Goal: Task Accomplishment & Management: Use online tool/utility

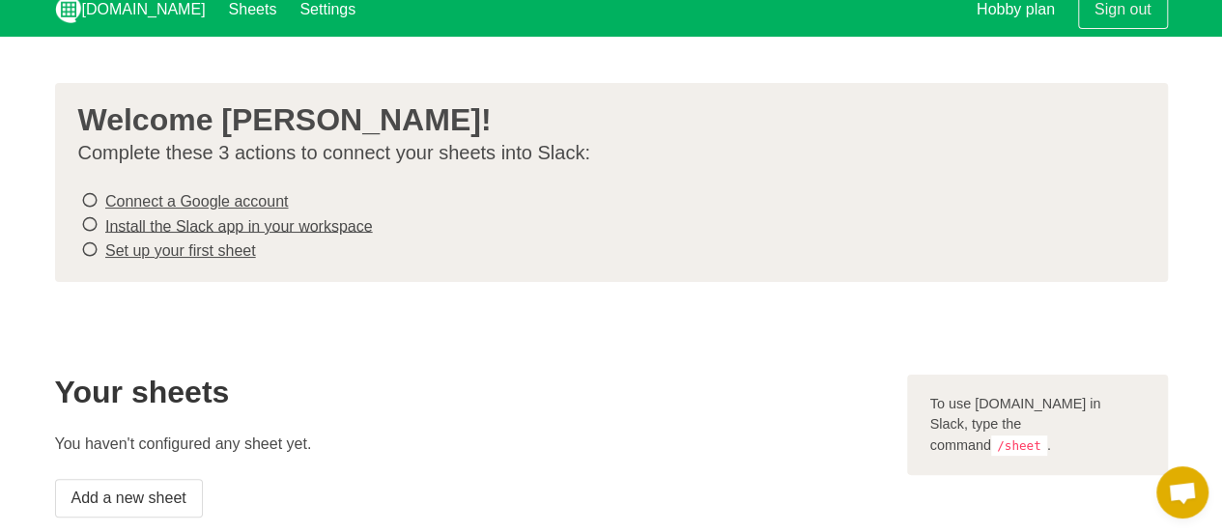
scroll to position [16, 0]
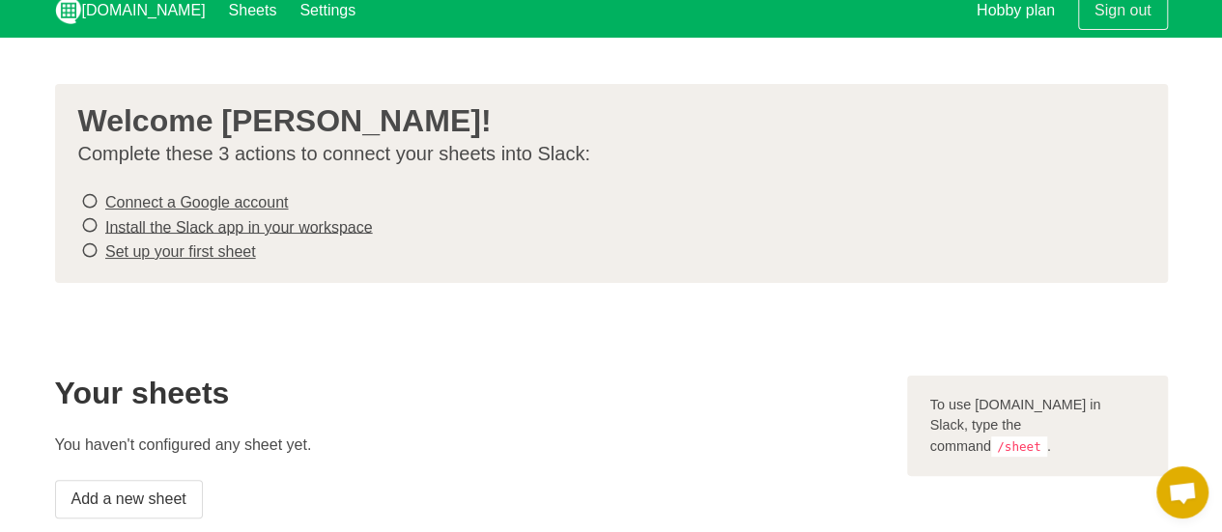
click at [76, 188] on div "Welcome [PERSON_NAME]! Complete these 3 actions to connect your sheets into Sla…" at bounding box center [611, 183] width 1113 height 199
click at [85, 197] on icon at bounding box center [89, 201] width 17 height 26
click at [155, 206] on link "Connect a Google account" at bounding box center [196, 202] width 183 height 16
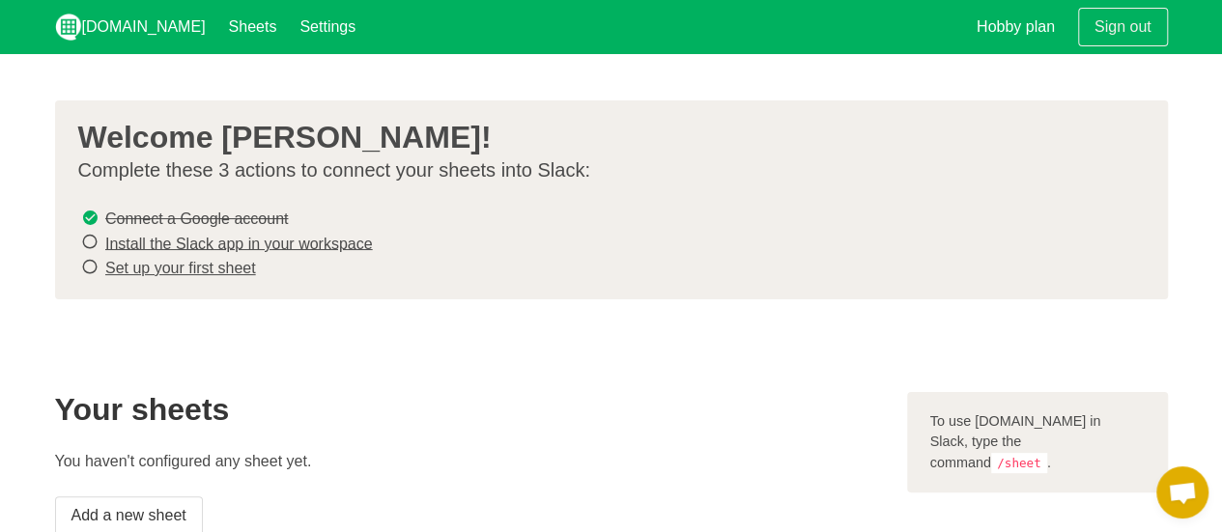
click at [234, 263] on link "Set up your first sheet" at bounding box center [180, 268] width 151 height 16
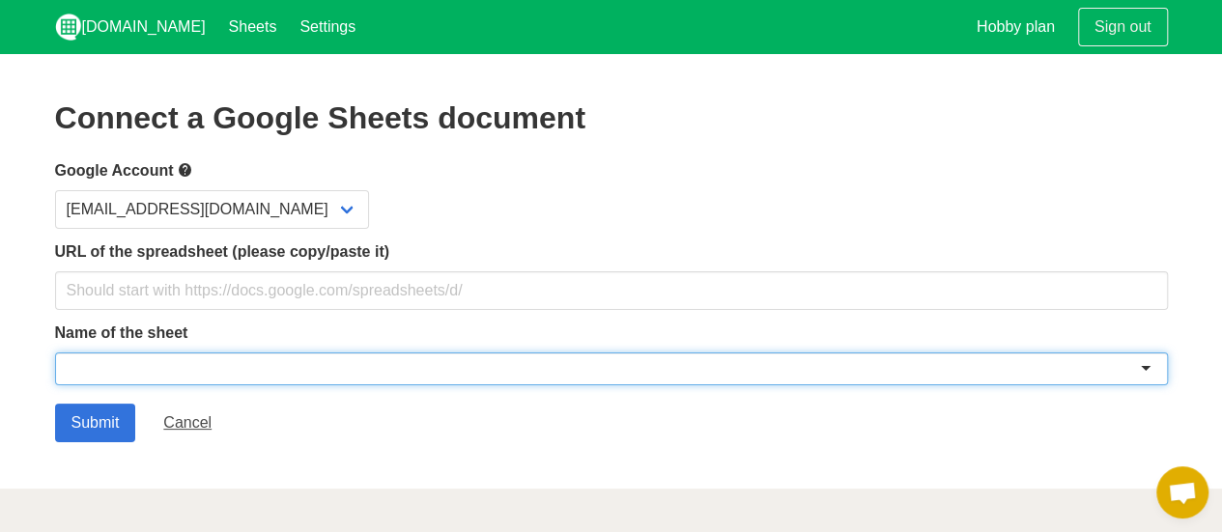
click at [183, 362] on div at bounding box center [611, 369] width 1113 height 33
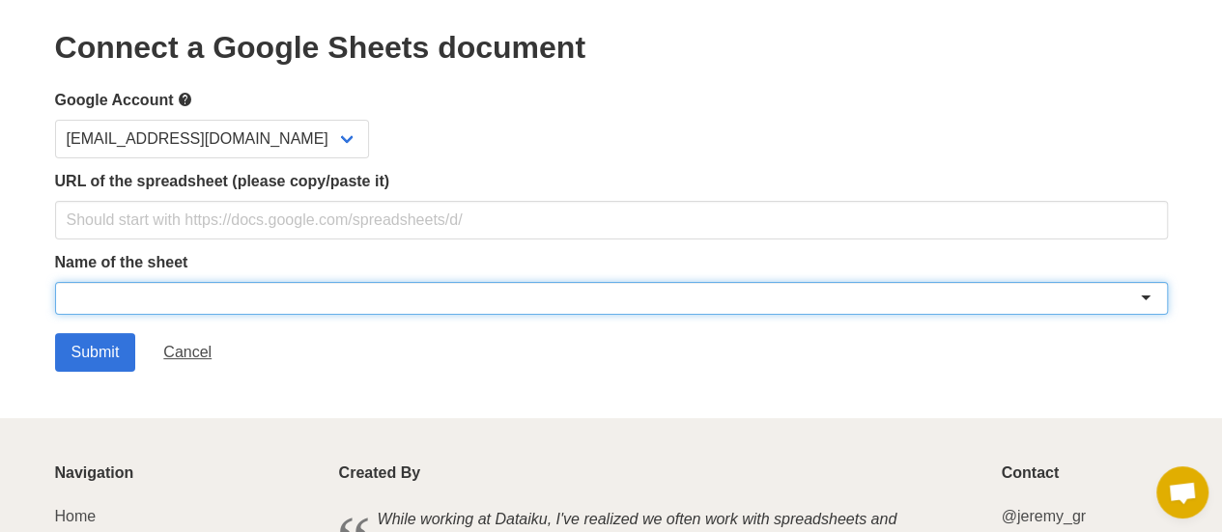
scroll to position [69, 0]
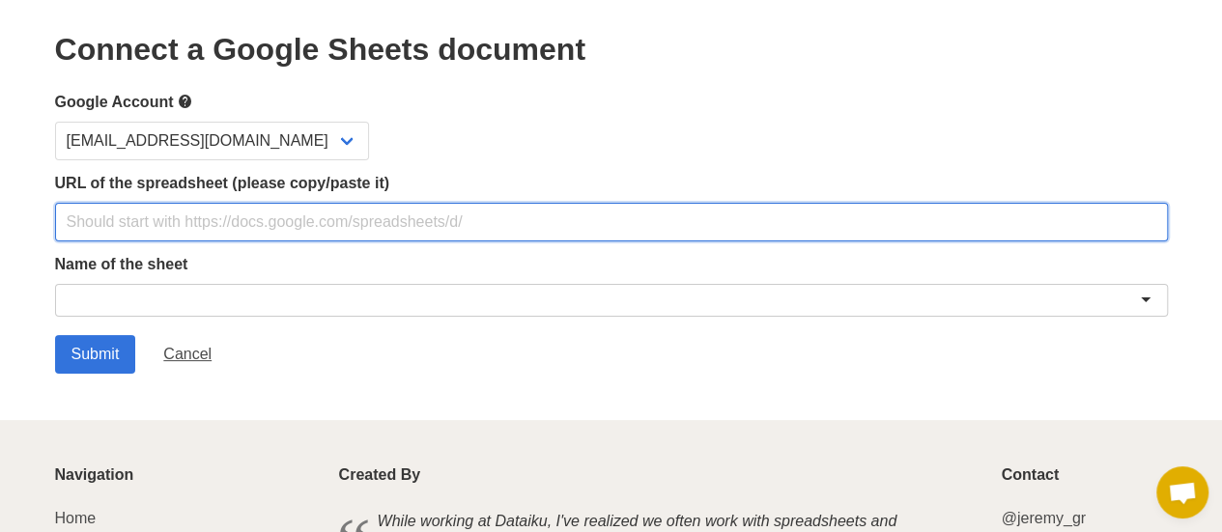
click at [377, 226] on input "text" at bounding box center [611, 222] width 1113 height 39
paste input "https://docs.google.com/spreadsheets/d/1B1KtyfNdiyapgmWVDW0awYrPVnd57OrJuVUR9Fc…"
type input "https://docs.google.com/spreadsheets/d/1B1KtyfNdiyapgmWVDW0awYrPVnd57OrJuVUR9Fc…"
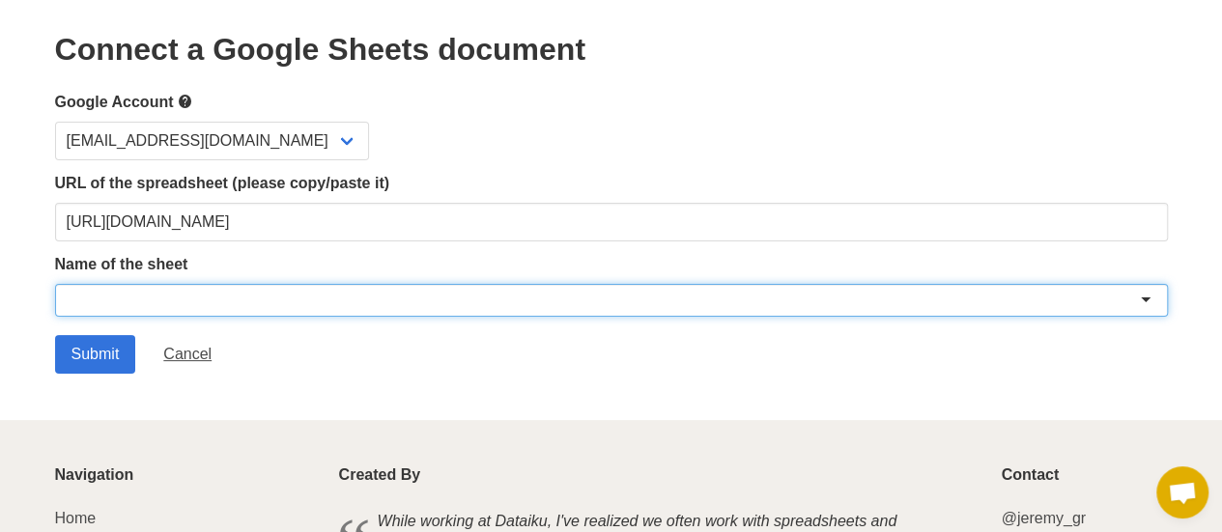
click at [286, 306] on div at bounding box center [611, 300] width 1113 height 33
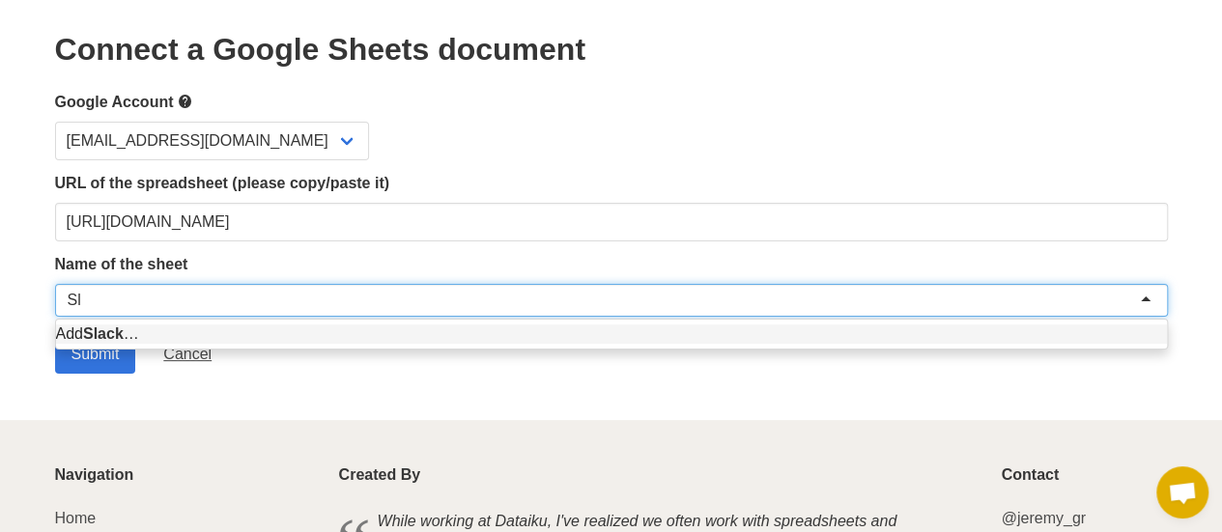
type input "S"
type input "Slack"
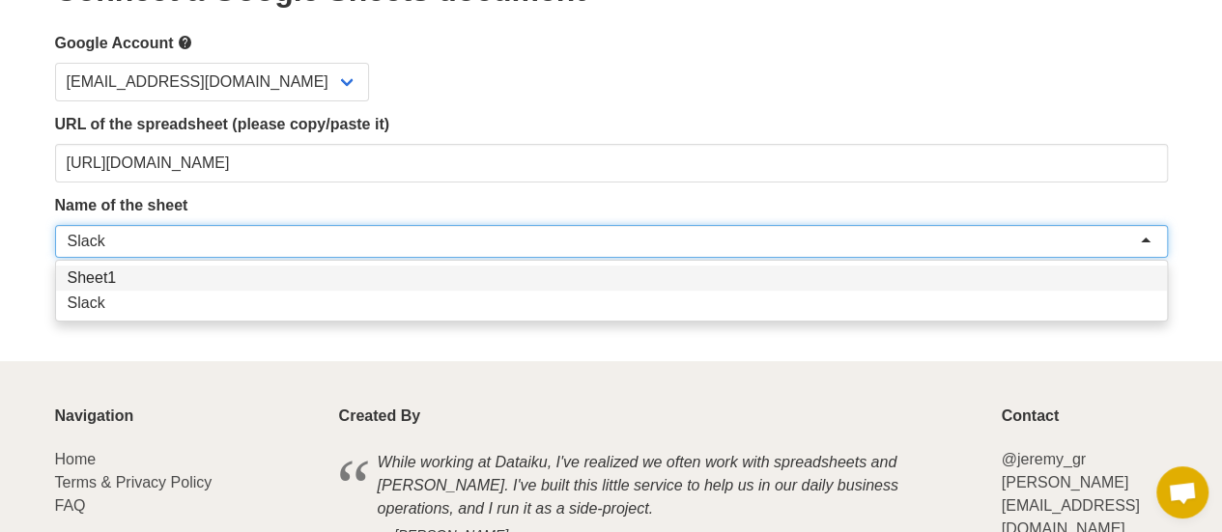
scroll to position [0, 0]
